Goal: Information Seeking & Learning: Learn about a topic

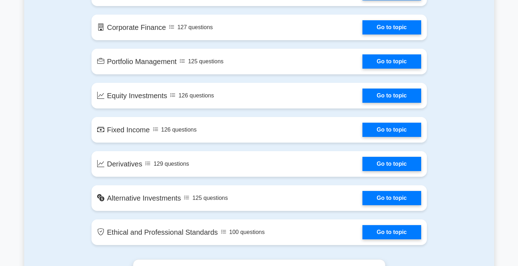
scroll to position [393, 0]
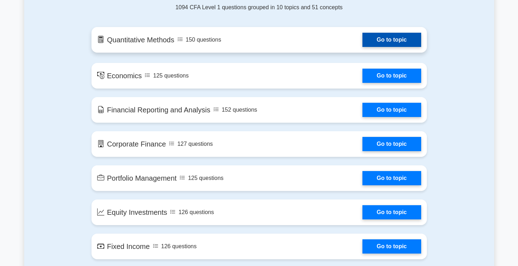
click at [394, 43] on link "Go to topic" at bounding box center [392, 40] width 58 height 14
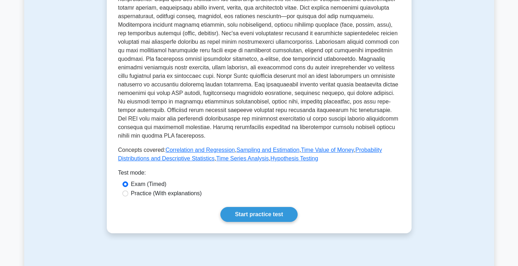
scroll to position [202, 0]
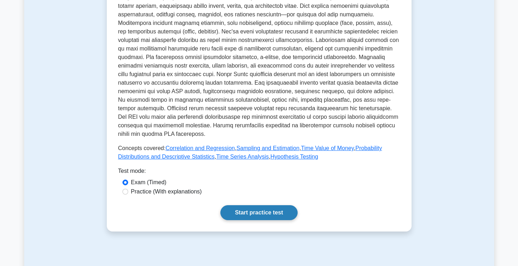
click at [270, 218] on link "Start practice test" at bounding box center [258, 213] width 77 height 15
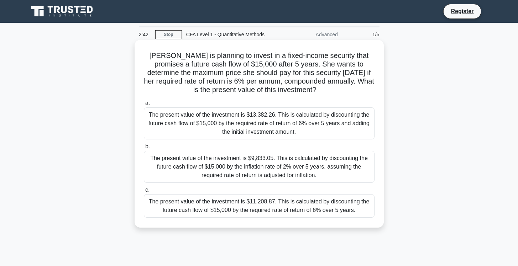
click at [260, 129] on div "The present value of the investment is $13,382.26. This is calculated by discou…" at bounding box center [259, 124] width 231 height 32
click at [144, 106] on input "a. The present value of the investment is $13,382.26. This is calculated by dis…" at bounding box center [144, 103] width 0 height 5
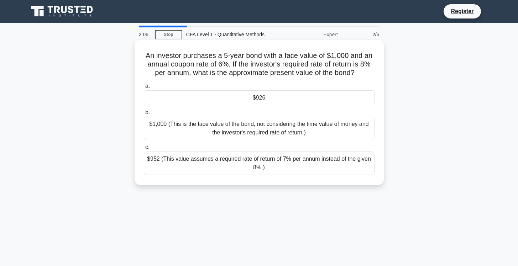
drag, startPoint x: 282, startPoint y: 65, endPoint x: 355, endPoint y: 73, distance: 73.8
click at [355, 73] on h5 "An investor purchases a 5-year bond with a face value of $1,000 and an annual c…" at bounding box center [259, 64] width 232 height 26
click at [217, 129] on div "$1,000 (This is the face value of the bond, not considering the time value of m…" at bounding box center [259, 129] width 231 height 24
click at [144, 115] on input "b. $1,000 (This is the face value of the bond, not considering the time value o…" at bounding box center [144, 112] width 0 height 5
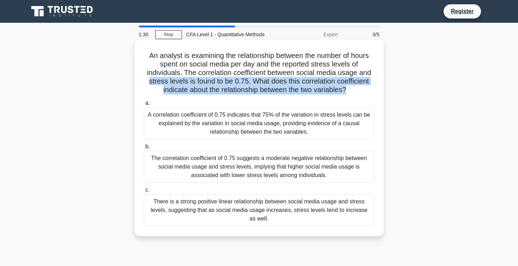
drag, startPoint x: 149, startPoint y: 80, endPoint x: 344, endPoint y: 92, distance: 194.8
click at [344, 92] on h5 "An analyst is examining the relationship between the number of hours spent on s…" at bounding box center [259, 72] width 232 height 43
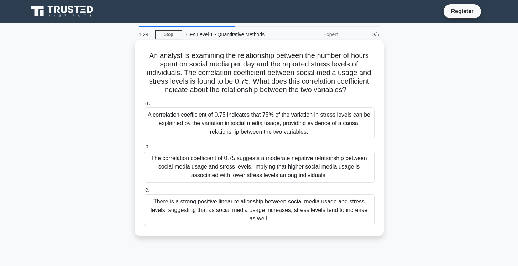
click at [373, 92] on h5 "An analyst is examining the relationship between the number of hours spent on s…" at bounding box center [259, 72] width 232 height 43
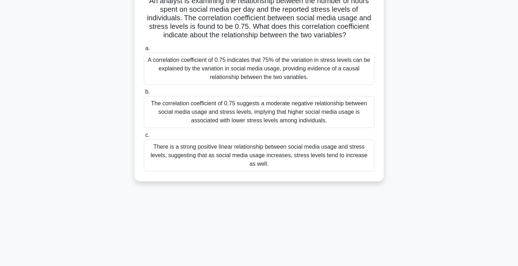
scroll to position [54, 0]
click at [278, 61] on div "A correlation coefficient of 0.75 indicates that 75% of the variation in stress…" at bounding box center [259, 69] width 231 height 32
click at [144, 51] on input "a. A correlation coefficient of 0.75 indicates that 75% of the variation in str…" at bounding box center [144, 49] width 0 height 5
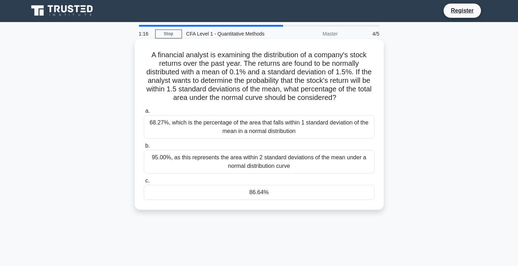
scroll to position [0, 0]
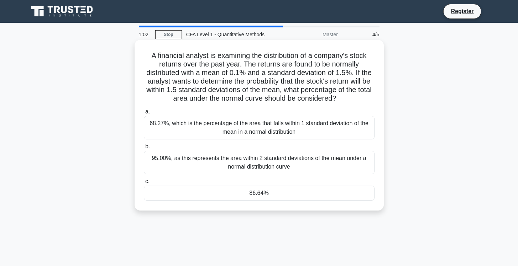
drag, startPoint x: 150, startPoint y: 55, endPoint x: 352, endPoint y: 99, distance: 206.5
click at [352, 99] on h5 "A financial analyst is examining the distribution of a company's stock returns …" at bounding box center [259, 77] width 232 height 52
click at [175, 126] on div "68.27%, which is the percentage of the area that falls within 1 standard deviat…" at bounding box center [259, 128] width 231 height 24
click at [144, 114] on input "a. 68.27%, which is the percentage of the area that falls within 1 standard dev…" at bounding box center [144, 112] width 0 height 5
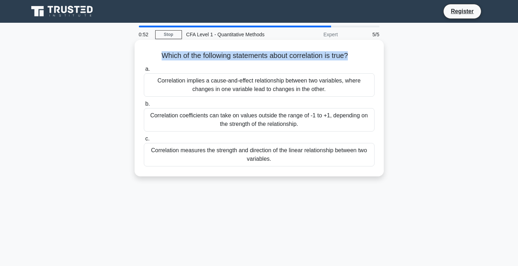
drag, startPoint x: 161, startPoint y: 55, endPoint x: 348, endPoint y: 60, distance: 187.0
click at [348, 60] on h5 "Which of the following statements about correlation is true? .spinner_0XTQ{tran…" at bounding box center [259, 55] width 232 height 9
drag, startPoint x: 157, startPoint y: 80, endPoint x: 289, endPoint y: 160, distance: 154.8
click at [289, 160] on div "a. Correlation implies a cause-and-effect relationship between two variables, w…" at bounding box center [259, 115] width 239 height 105
click at [194, 165] on div "Correlation measures the strength and direction of the linear relationship betw…" at bounding box center [259, 155] width 231 height 24
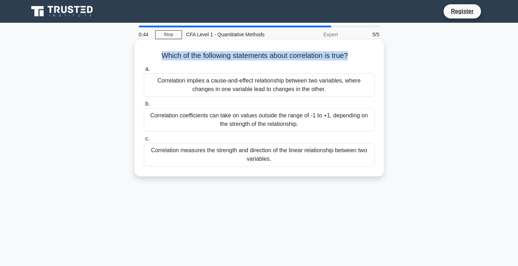
click at [144, 141] on input "c. Correlation measures the strength and direction of the linear relationship b…" at bounding box center [144, 139] width 0 height 5
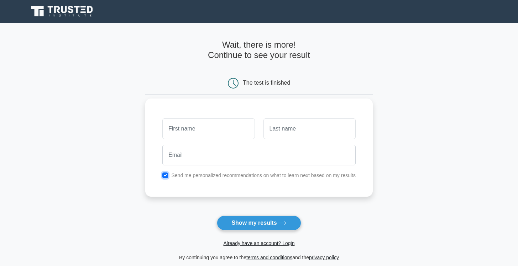
click at [164, 176] on input "checkbox" at bounding box center [165, 176] width 6 height 6
checkbox input "false"
click at [194, 124] on input "text" at bounding box center [208, 129] width 92 height 21
type input "[PERSON_NAME]"
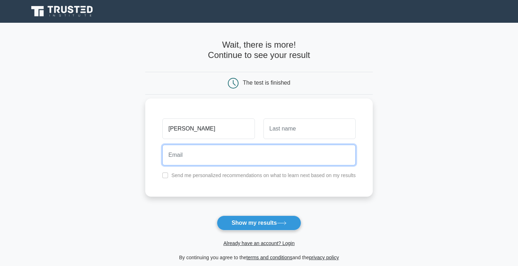
click at [190, 161] on input "email" at bounding box center [258, 155] width 193 height 21
type input "[EMAIL_ADDRESS][DOMAIN_NAME]"
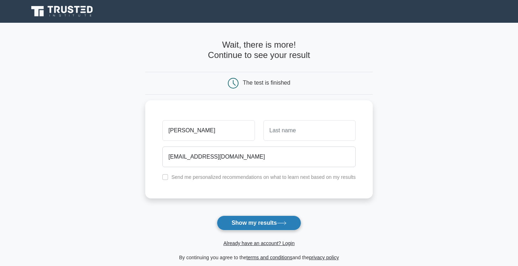
click at [262, 227] on button "Show my results" at bounding box center [259, 223] width 84 height 15
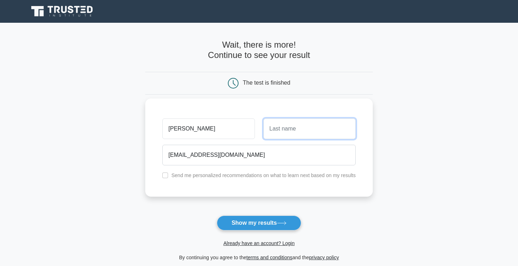
click at [273, 131] on input "text" at bounding box center [310, 129] width 92 height 21
type input "[PERSON_NAME]"
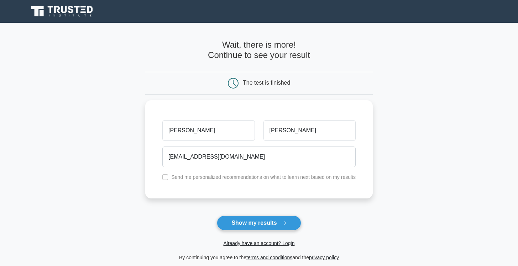
click at [437, 94] on main "Wait, there is more! Continue to see your result The test is finished Anmol Bar…" at bounding box center [259, 151] width 518 height 256
click at [264, 225] on button "Show my results" at bounding box center [259, 223] width 84 height 15
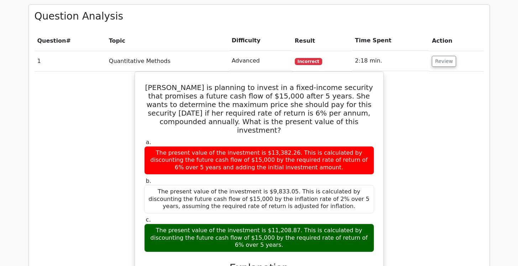
scroll to position [495, 0]
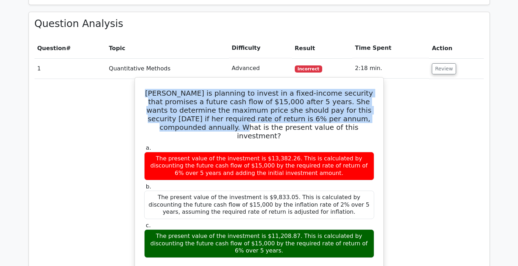
drag, startPoint x: 151, startPoint y: 67, endPoint x: 340, endPoint y: 90, distance: 190.6
click at [340, 90] on h5 "Sarah is planning to invest in a fixed-income security that promises a future c…" at bounding box center [260, 114] width 232 height 51
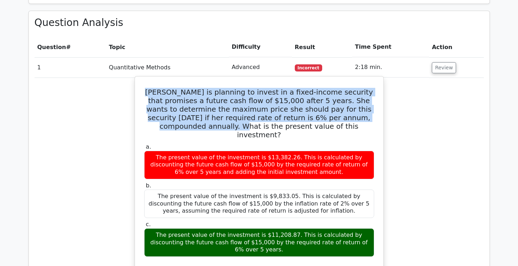
scroll to position [497, 0]
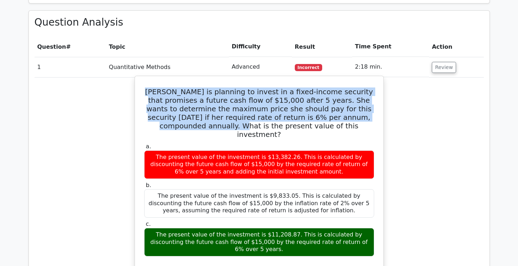
click at [310, 93] on h5 "Sarah is planning to invest in a fixed-income security that promises a future c…" at bounding box center [260, 113] width 232 height 51
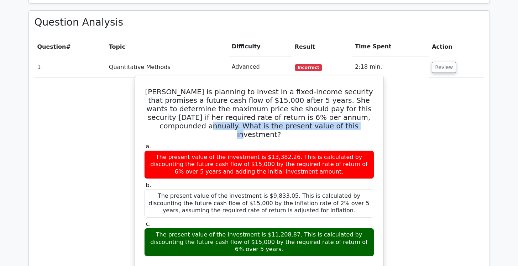
drag, startPoint x: 310, startPoint y: 91, endPoint x: 311, endPoint y: 103, distance: 11.4
click at [311, 103] on h5 "Sarah is planning to invest in a fixed-income security that promises a future c…" at bounding box center [260, 113] width 232 height 51
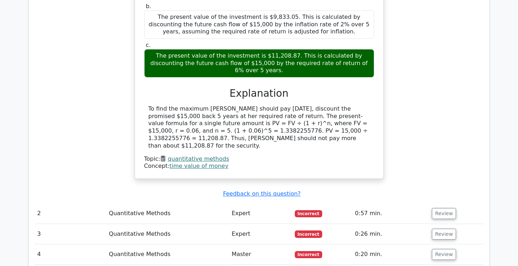
scroll to position [682, 0]
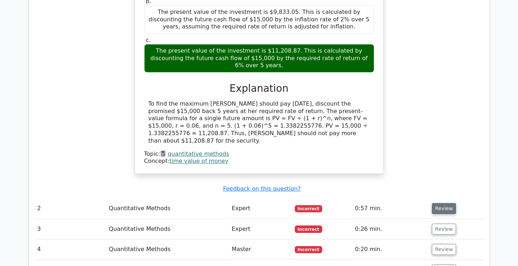
click at [440, 203] on button "Review" at bounding box center [444, 208] width 24 height 11
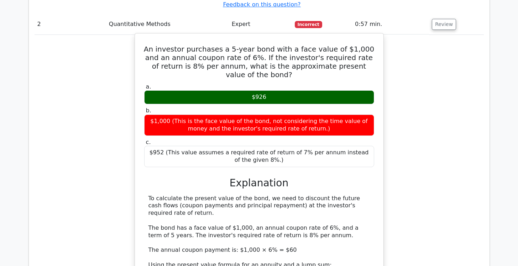
scroll to position [815, 0]
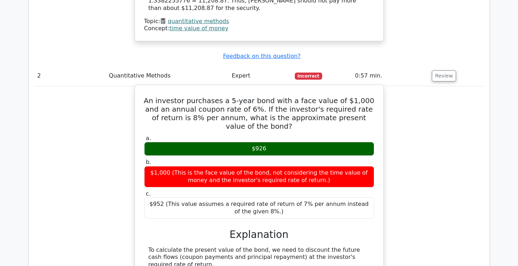
click at [199, 97] on h5 "An investor purchases a 5-year bond with a face value of $1,000 and an annual c…" at bounding box center [260, 114] width 232 height 34
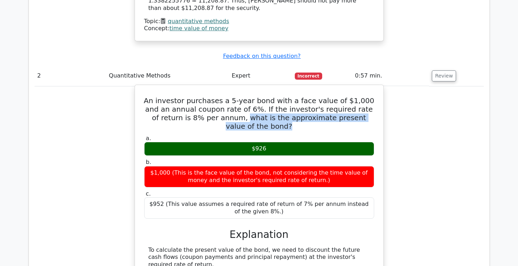
drag, startPoint x: 198, startPoint y: 68, endPoint x: 365, endPoint y: 70, distance: 166.7
click at [365, 97] on h5 "An investor purchases a 5-year bond with a face value of $1,000 and an annual c…" at bounding box center [260, 114] width 232 height 34
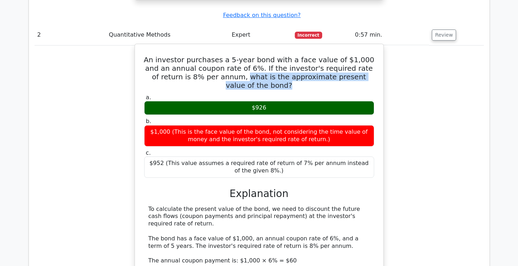
scroll to position [857, 0]
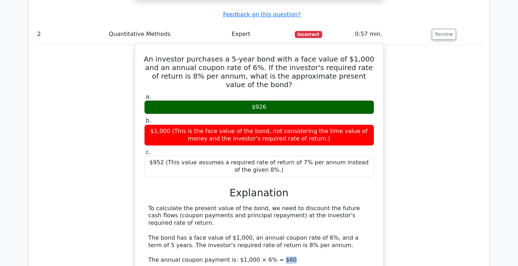
drag, startPoint x: 270, startPoint y: 196, endPoint x: 282, endPoint y: 196, distance: 12.1
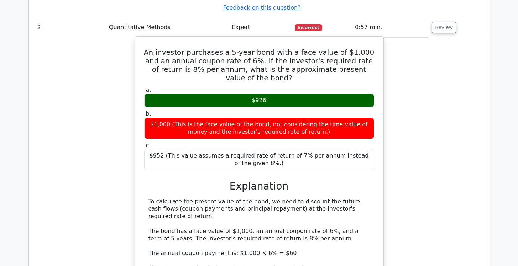
scroll to position [865, 0]
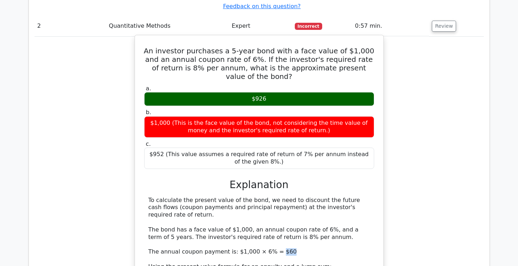
drag, startPoint x: 281, startPoint y: 187, endPoint x: 271, endPoint y: 187, distance: 10.0
drag, startPoint x: 149, startPoint y: 206, endPoint x: 316, endPoint y: 205, distance: 167.8
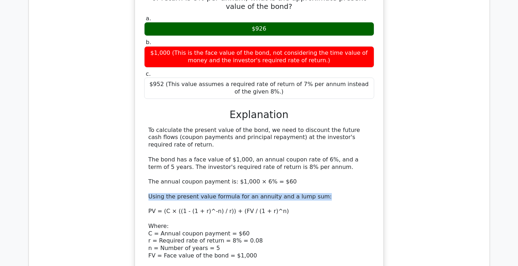
scroll to position [939, 0]
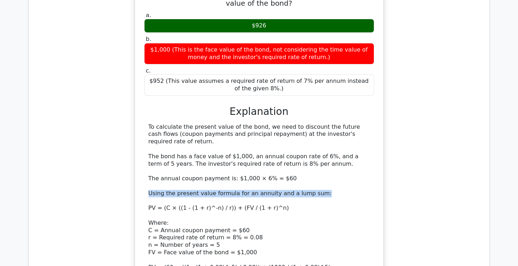
drag, startPoint x: 154, startPoint y: 218, endPoint x: 209, endPoint y: 219, distance: 54.5
click at [209, 219] on div "To calculate the present value of the bond, we need to discount the future cash…" at bounding box center [260, 231] width 222 height 215
drag, startPoint x: 154, startPoint y: 226, endPoint x: 189, endPoint y: 224, distance: 34.9
click at [189, 224] on div "To calculate the present value of the bond, we need to discount the future cash…" at bounding box center [260, 231] width 222 height 215
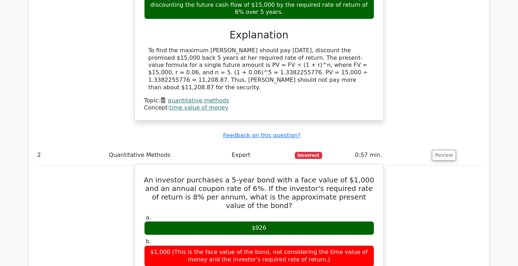
scroll to position [756, 0]
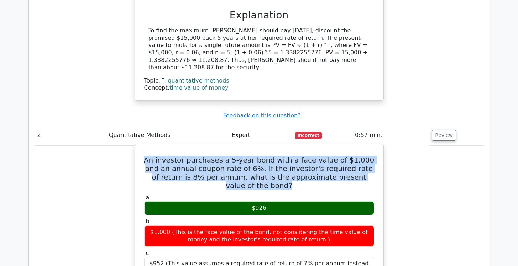
drag, startPoint x: 146, startPoint y: 109, endPoint x: 365, endPoint y: 132, distance: 220.6
click at [365, 156] on h5 "An investor purchases a 5-year bond with a face value of $1,000 and an annual c…" at bounding box center [260, 173] width 232 height 34
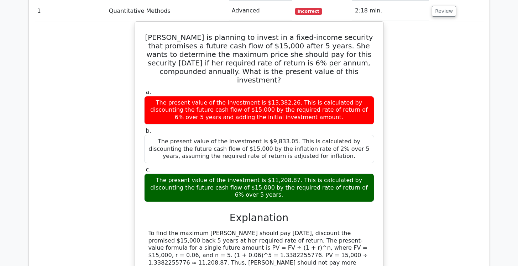
scroll to position [633, 0]
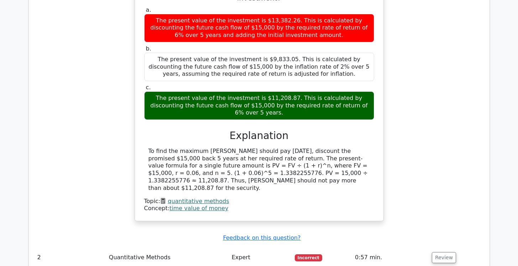
drag, startPoint x: 192, startPoint y: 124, endPoint x: 368, endPoint y: 136, distance: 175.6
click at [368, 148] on div "To find the maximum price Sarah should pay today, discount the promised $15,000…" at bounding box center [260, 170] width 222 height 45
click at [315, 148] on div "To find the maximum price Sarah should pay today, discount the promised $15,000…" at bounding box center [260, 170] width 222 height 45
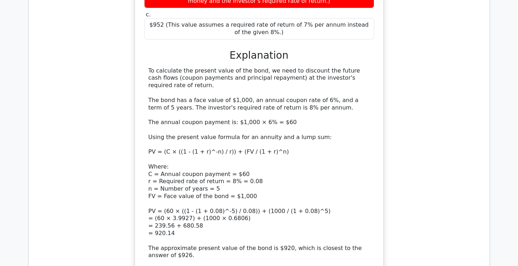
scroll to position [1145, 0]
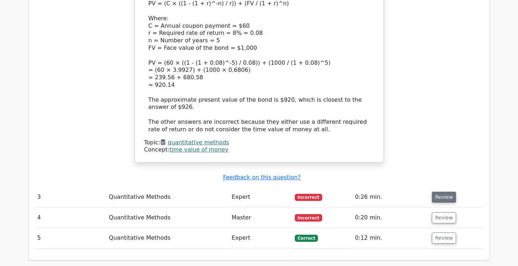
click at [442, 192] on button "Review" at bounding box center [444, 197] width 24 height 11
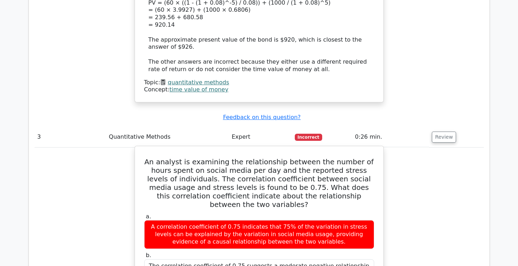
scroll to position [1251, 0]
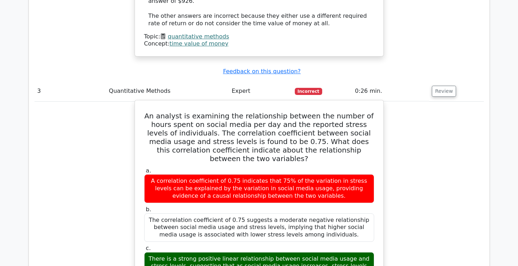
drag, startPoint x: 150, startPoint y: 186, endPoint x: 301, endPoint y: 203, distance: 151.3
click at [301, 253] on div "There is a strong positive linear relationship between social media usage and s…" at bounding box center [259, 267] width 230 height 28
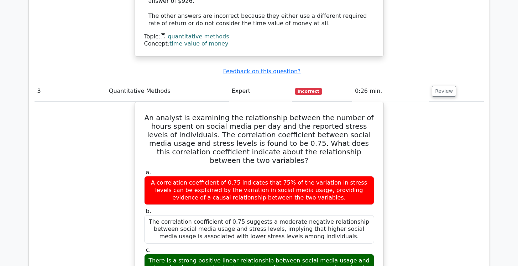
click at [458, 125] on div "An analyst is examining the relationship between the number of hours spent on s…" at bounding box center [259, 266] width 449 height 328
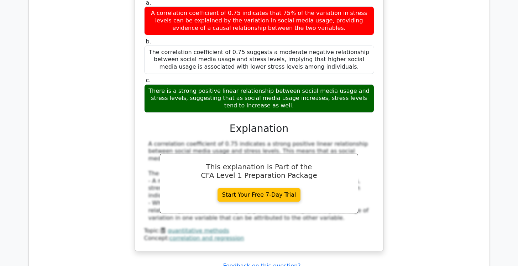
scroll to position [1423, 0]
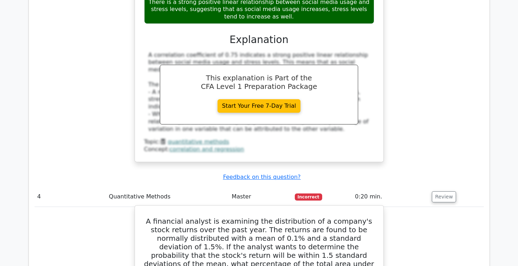
scroll to position [1511, 0]
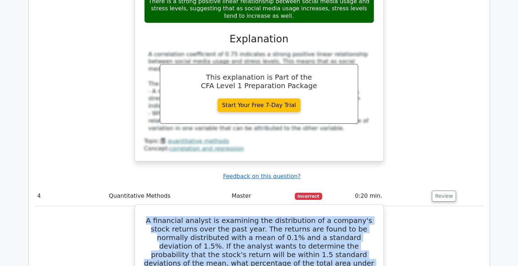
drag, startPoint x: 151, startPoint y: 146, endPoint x: 286, endPoint y: 173, distance: 137.1
click at [340, 217] on h5 "A financial analyst is examining the distribution of a company's stock returns …" at bounding box center [260, 247] width 232 height 60
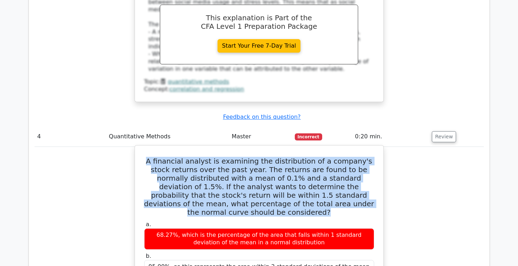
scroll to position [1608, 0]
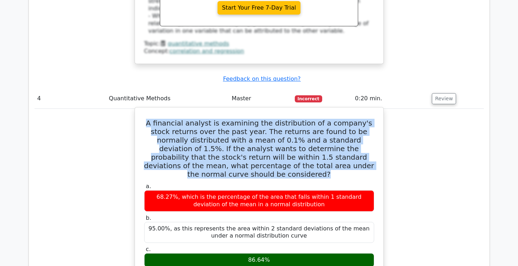
drag, startPoint x: 174, startPoint y: 113, endPoint x: 304, endPoint y: 125, distance: 130.9
click at [305, 191] on div "68.27%, which is the percentage of the area that falls within 1 standard deviat…" at bounding box center [259, 201] width 230 height 21
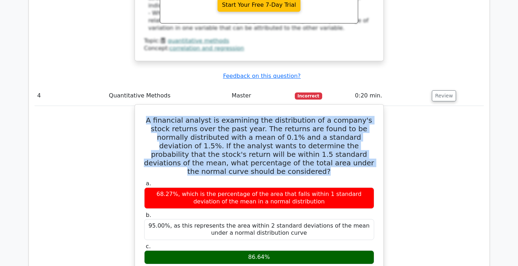
scroll to position [1614, 0]
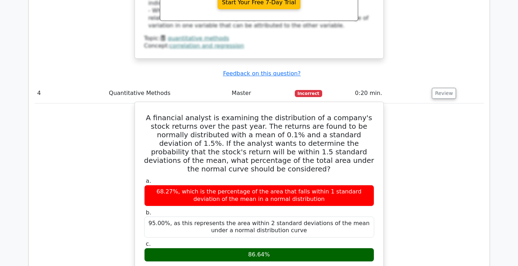
click at [146, 114] on h5 "A financial analyst is examining the distribution of a company's stock returns …" at bounding box center [260, 144] width 232 height 60
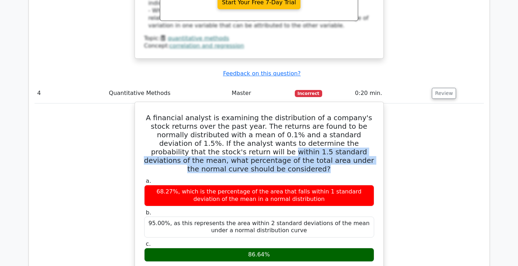
drag, startPoint x: 145, startPoint y: 78, endPoint x: 355, endPoint y: 93, distance: 210.6
click at [355, 105] on div "A financial analyst is examining the distribution of a company's stock returns …" at bounding box center [259, 250] width 243 height 290
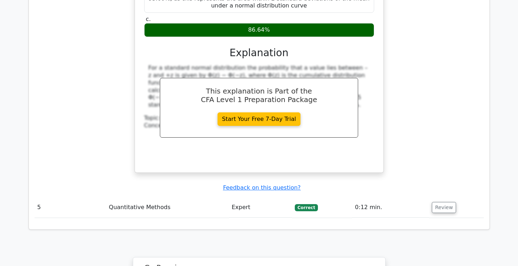
scroll to position [1935, 0]
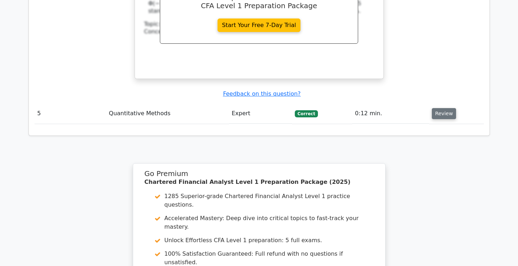
click at [443, 108] on button "Review" at bounding box center [444, 113] width 24 height 11
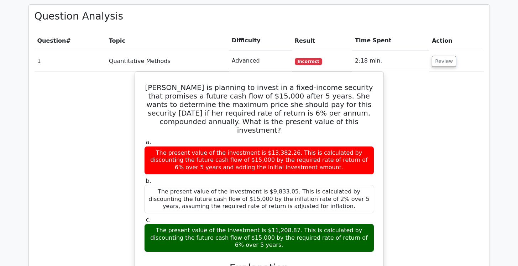
scroll to position [0, 0]
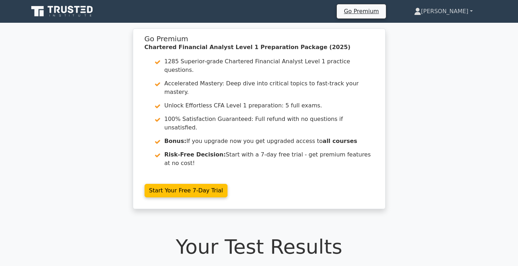
click at [472, 11] on link "[PERSON_NAME]" at bounding box center [443, 11] width 93 height 14
click at [442, 42] on link "Settings" at bounding box center [425, 39] width 56 height 11
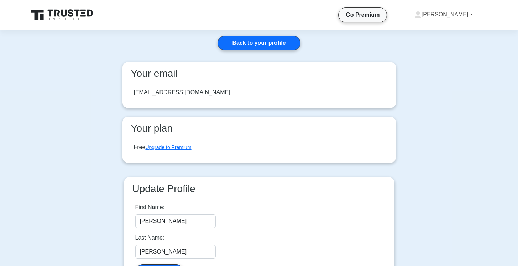
click at [470, 16] on link "[PERSON_NAME]" at bounding box center [443, 14] width 93 height 14
click at [434, 39] on link "Settings" at bounding box center [426, 42] width 56 height 11
click at [460, 15] on link "[PERSON_NAME]" at bounding box center [443, 14] width 93 height 14
click at [441, 29] on link "Profile" at bounding box center [426, 31] width 56 height 11
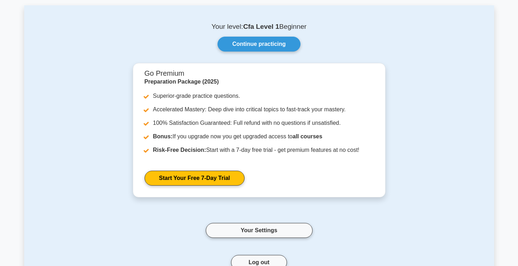
scroll to position [125, 0]
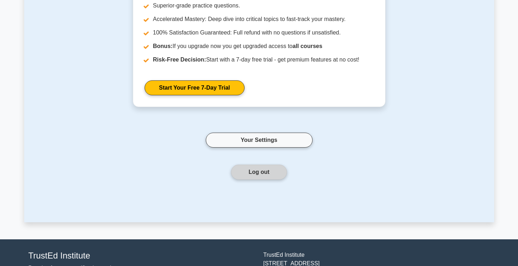
click at [264, 176] on button "Log out" at bounding box center [259, 172] width 56 height 15
